Goal: Transaction & Acquisition: Obtain resource

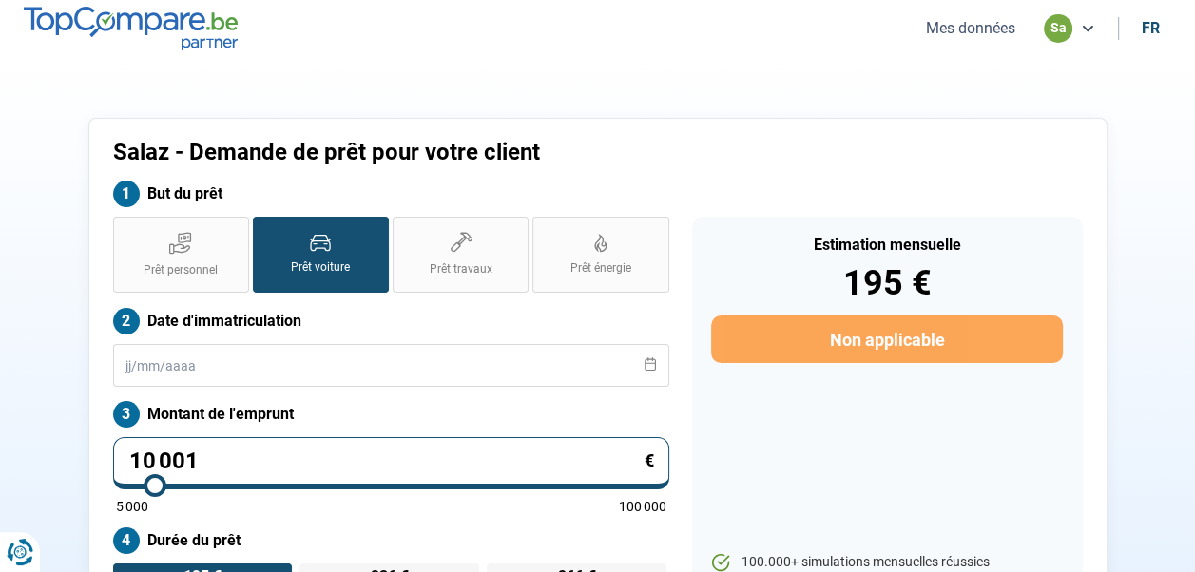
click at [948, 28] on button "Mes données" at bounding box center [970, 28] width 101 height 20
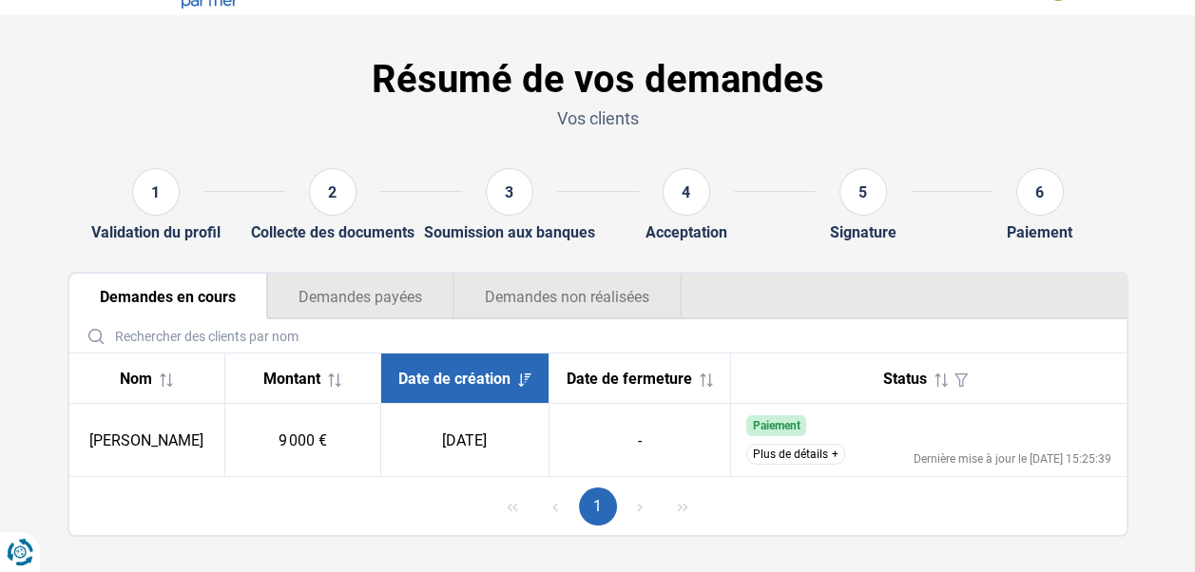
scroll to position [71, 0]
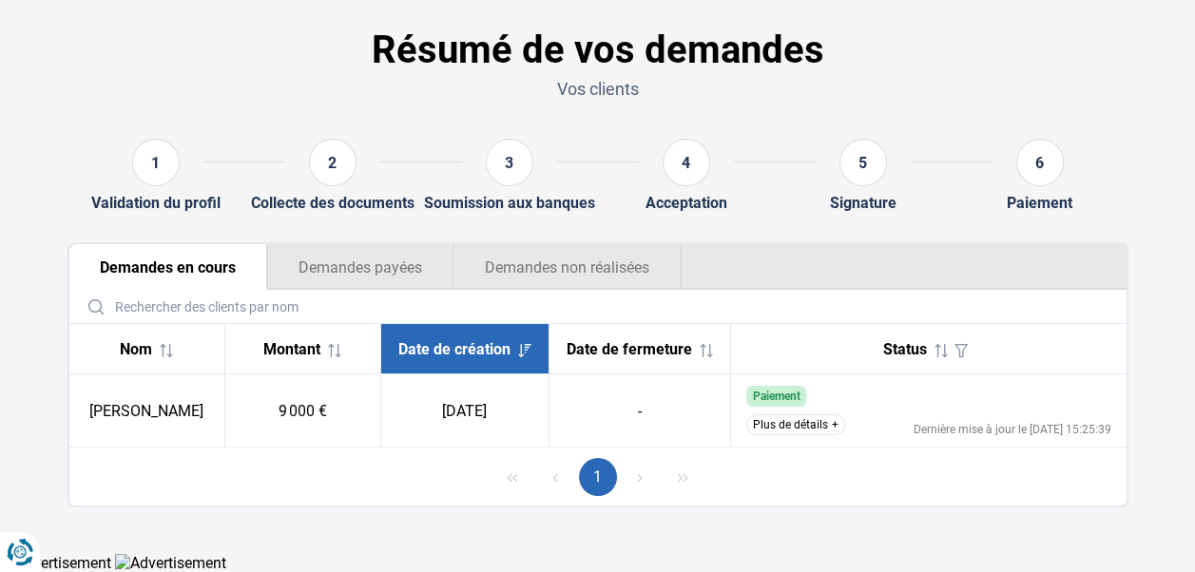
click at [781, 427] on button "Plus de détails" at bounding box center [795, 424] width 99 height 21
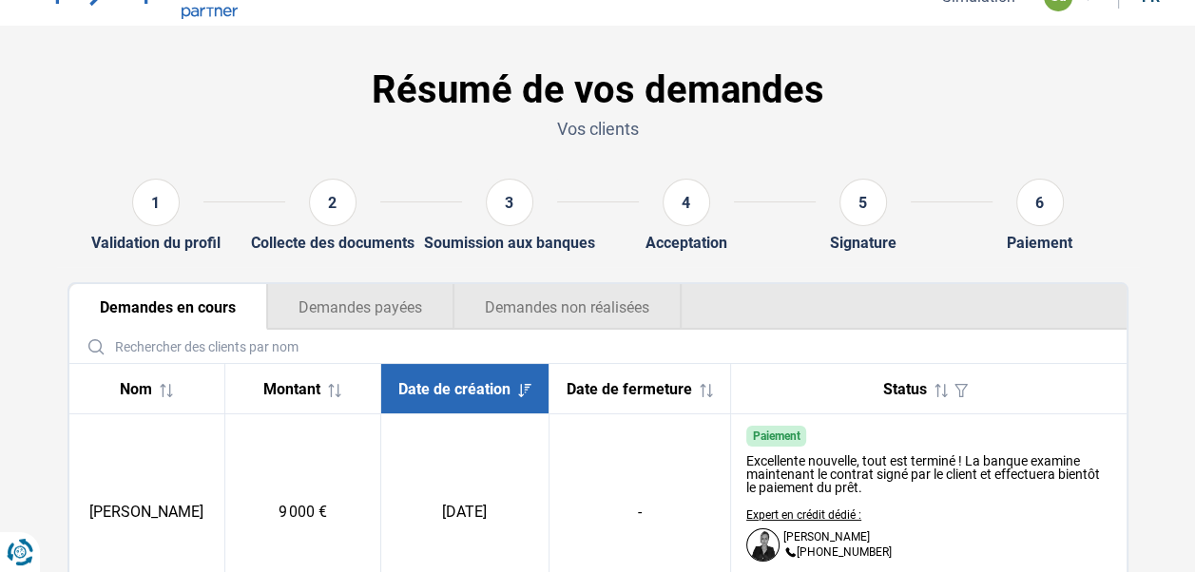
scroll to position [0, 0]
